Goal: Transaction & Acquisition: Purchase product/service

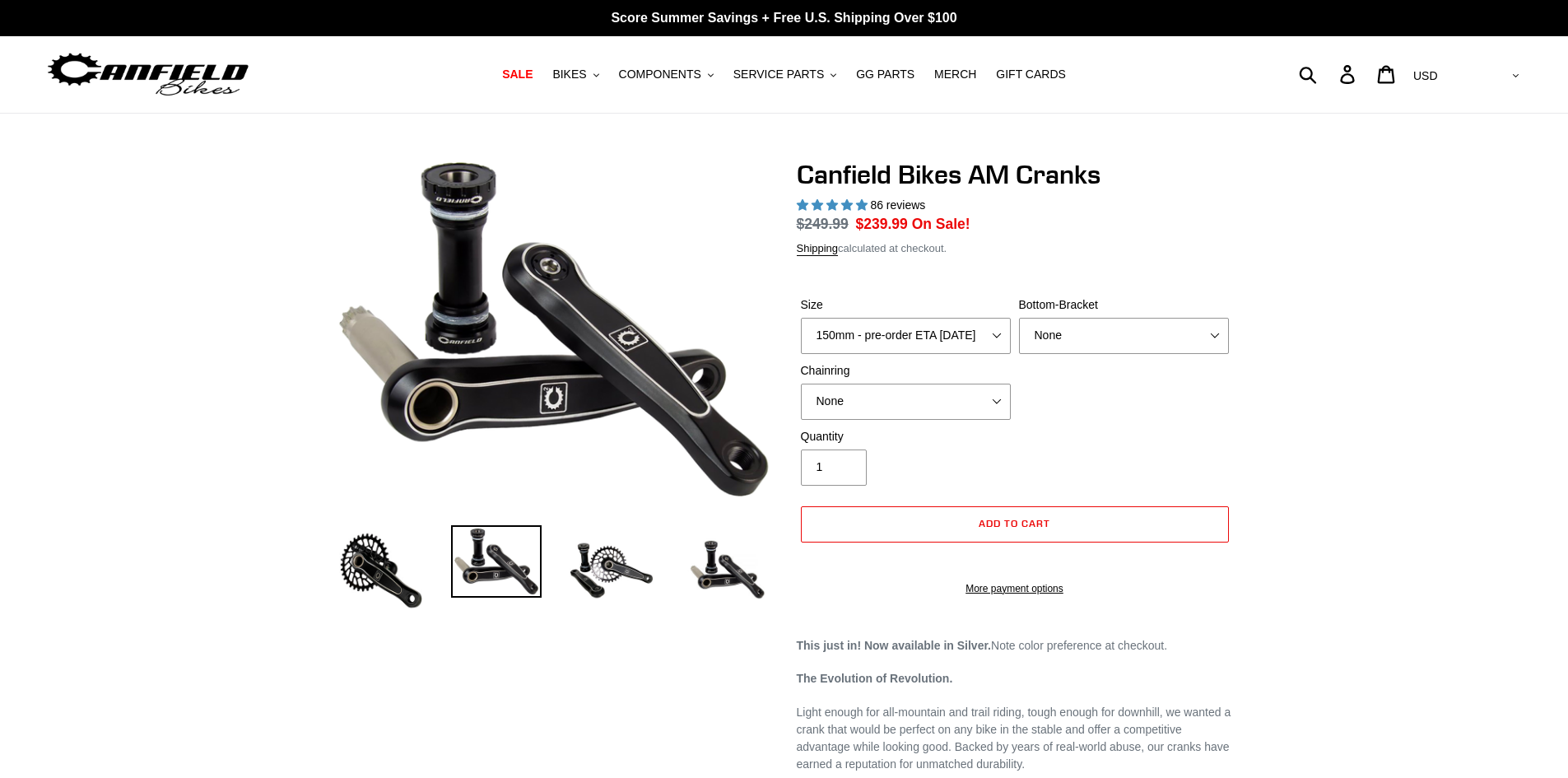
select select "highest-rating"
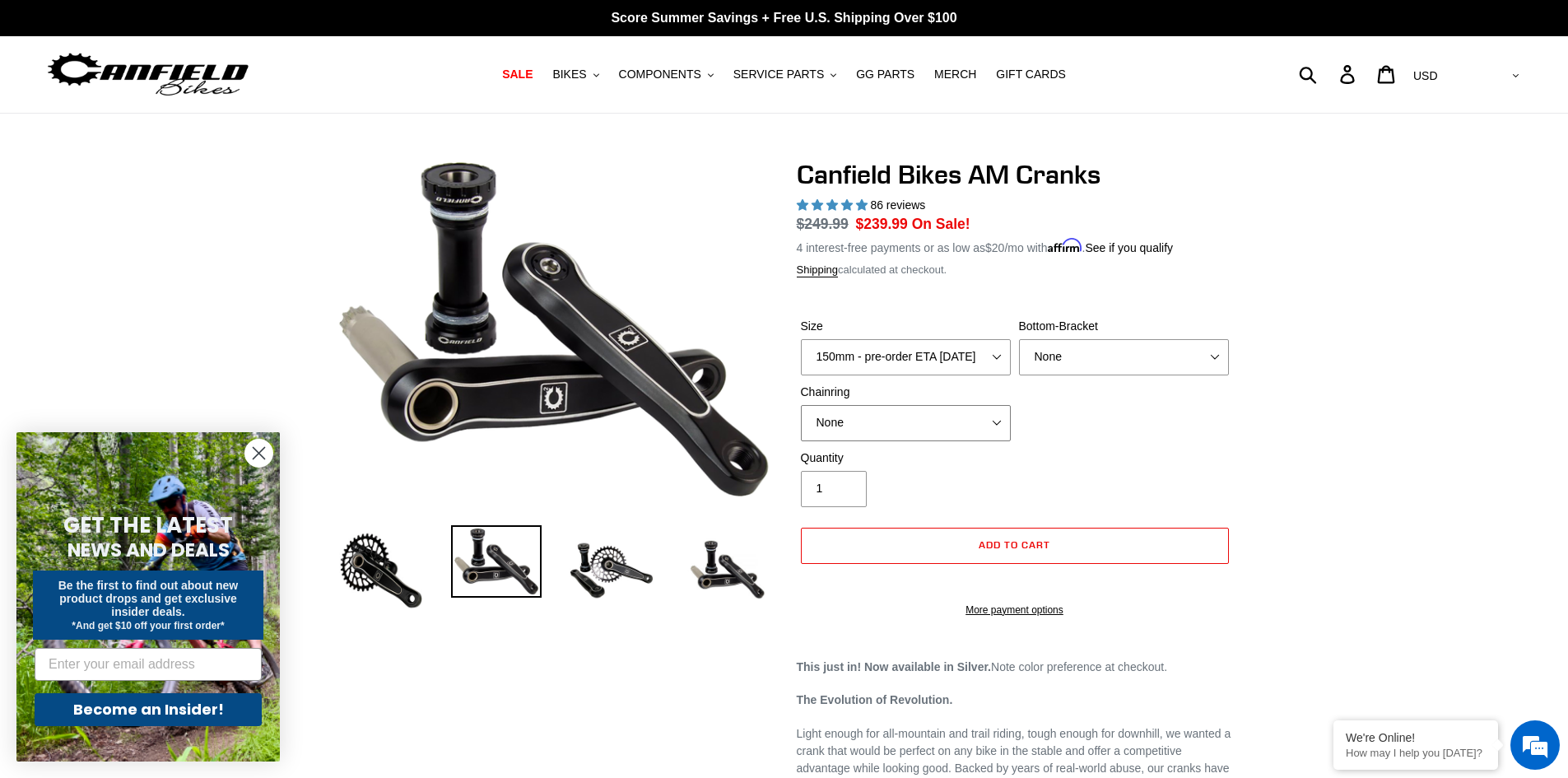
click at [965, 428] on select "None 30t Round (Boost 148) 30t Oval (Boost 148) 32t Round (Boost 148) 32t Oval …" at bounding box center [906, 422] width 210 height 36
select select "30t Round (Boost 148)"
click at [801, 405] on select "None 30t Round (Boost 148) 30t Oval (Boost 148) 32t Round (Boost 148) 32t Oval …" at bounding box center [906, 422] width 210 height 36
click at [1161, 353] on select "None BSA Threaded 68/73mm Press Fit PF92" at bounding box center [1124, 357] width 210 height 36
select select "BSA Threaded 68/73mm"
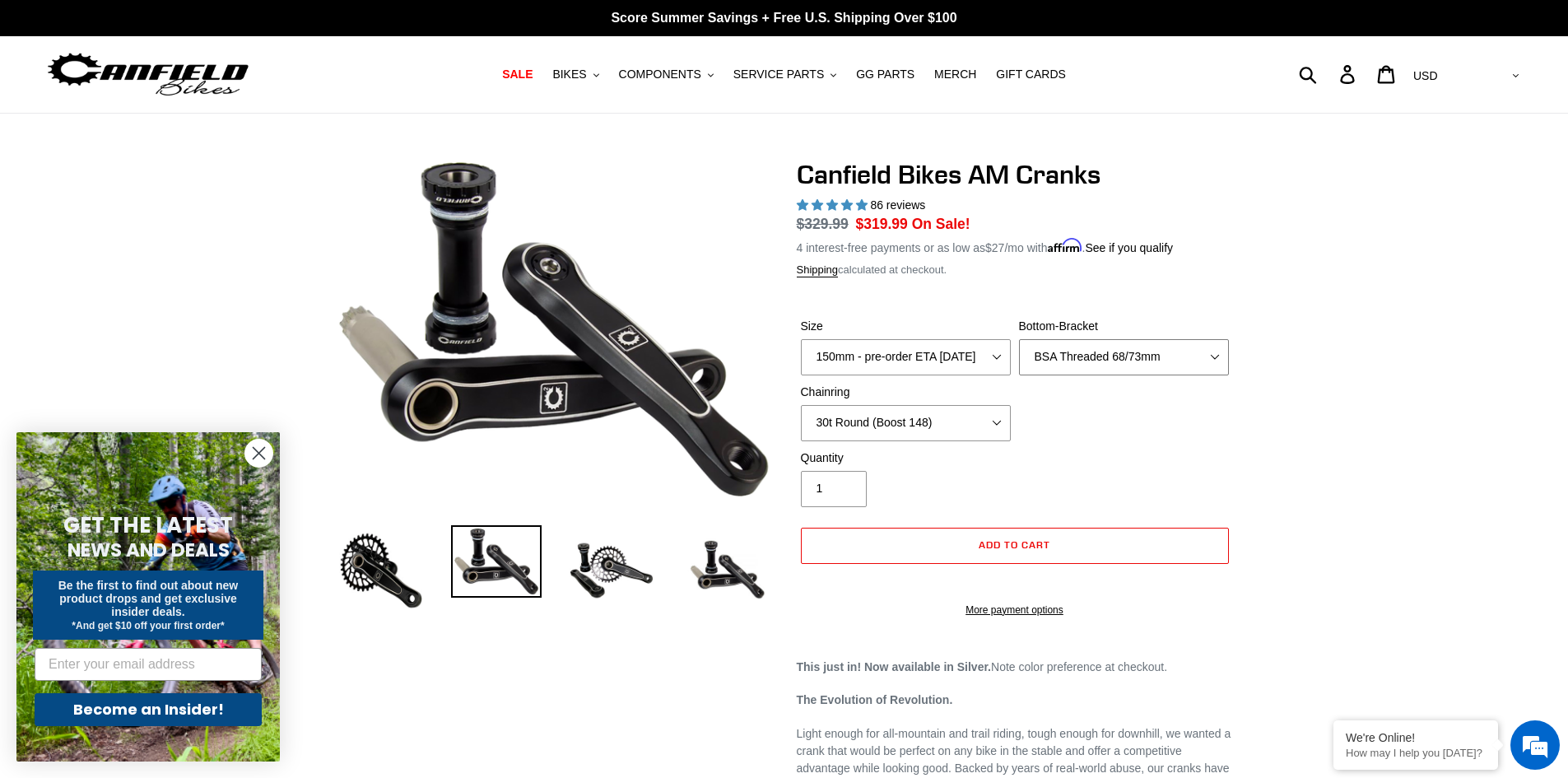
click at [1019, 339] on select "None BSA Threaded 68/73mm Press Fit PF92" at bounding box center [1124, 357] width 210 height 36
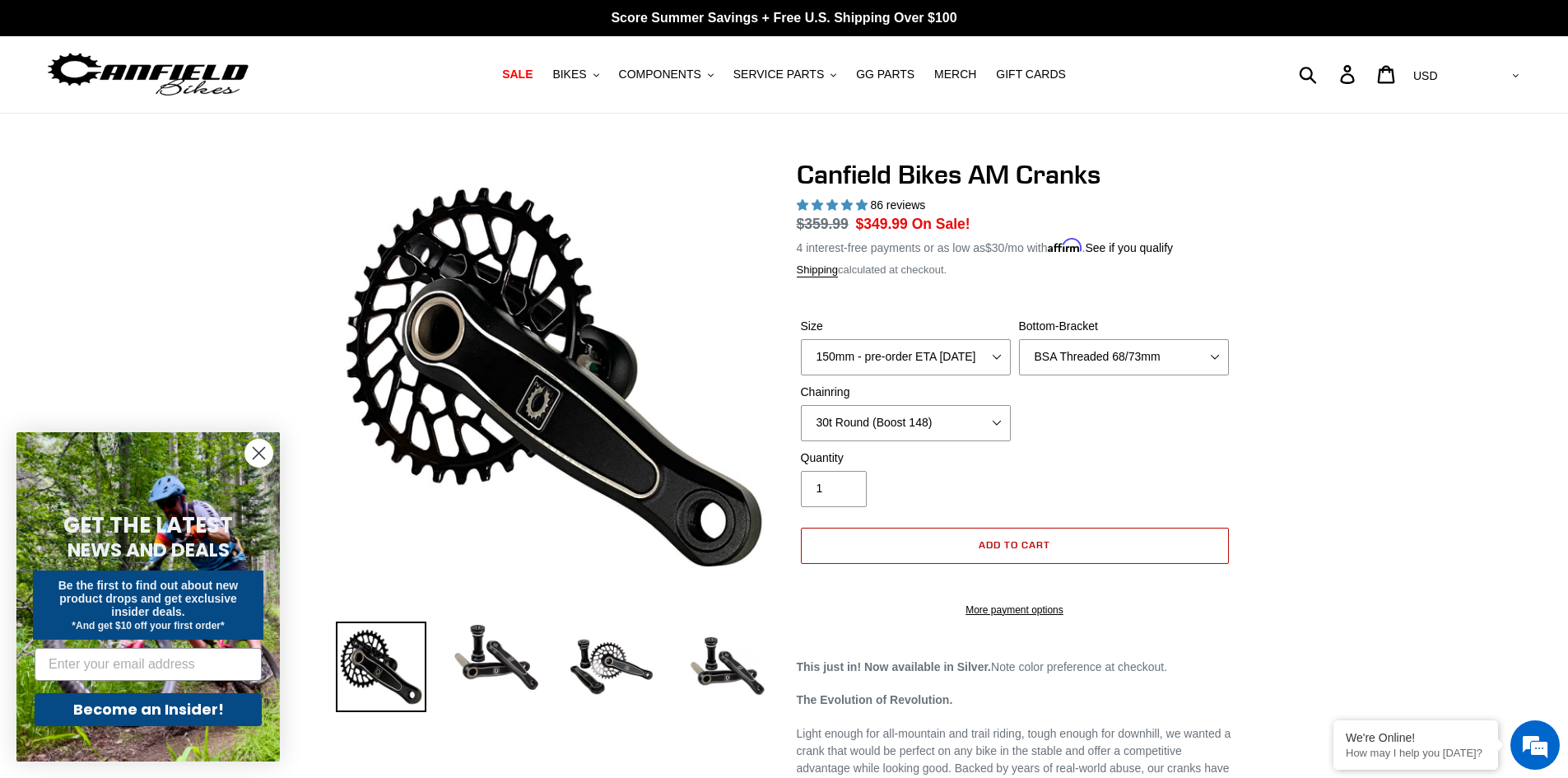
click at [1011, 541] on span "Add to cart" at bounding box center [1014, 545] width 72 height 12
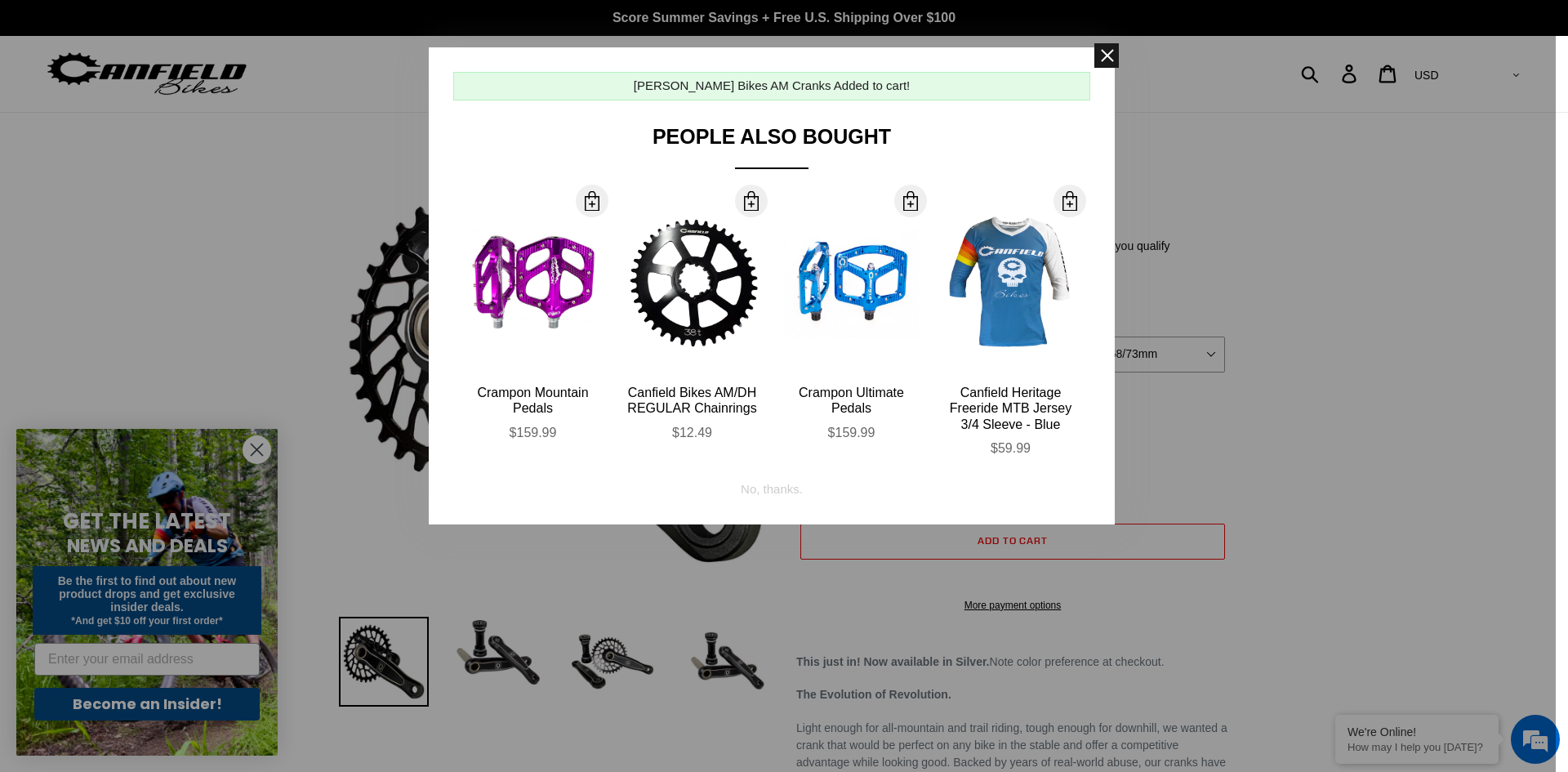
click at [1107, 56] on span at bounding box center [1106, 56] width 24 height 24
